Goal: Transaction & Acquisition: Obtain resource

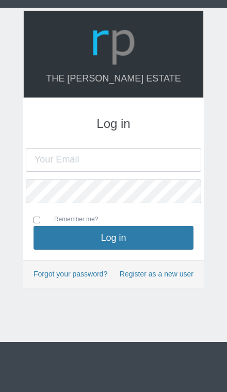
click at [74, 153] on input "text" at bounding box center [113, 160] width 175 height 24
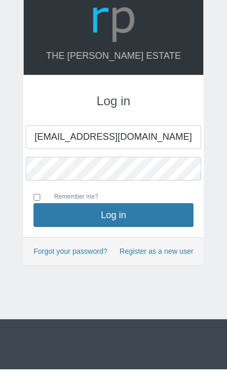
click at [53, 148] on input "Atiegom2@gmail.com" at bounding box center [113, 160] width 175 height 24
type input "[EMAIL_ADDRESS][DOMAIN_NAME]"
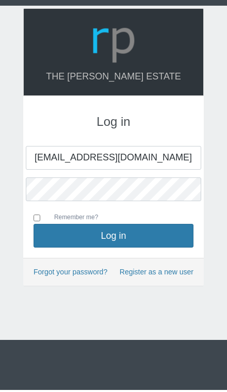
click at [92, 234] on button "Log in" at bounding box center [114, 238] width 160 height 24
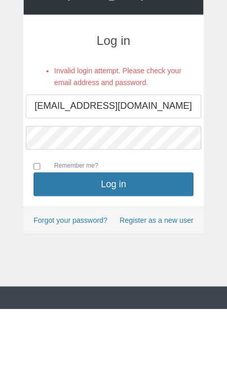
click at [146, 255] on button "Log in" at bounding box center [114, 267] width 160 height 24
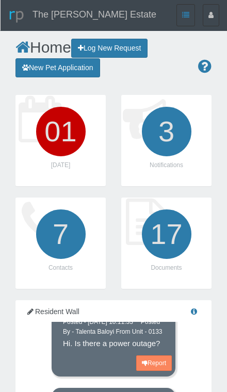
scroll to position [14, 0]
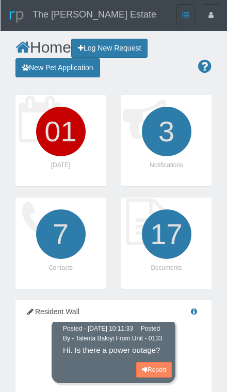
click at [173, 143] on icon "3" at bounding box center [167, 132] width 58 height 58
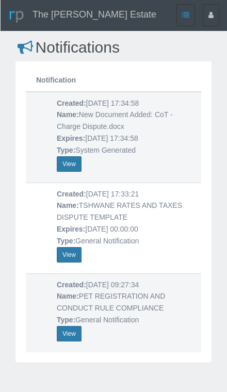
click at [68, 249] on button "View" at bounding box center [69, 254] width 25 height 15
